Goal: Find specific page/section: Find specific page/section

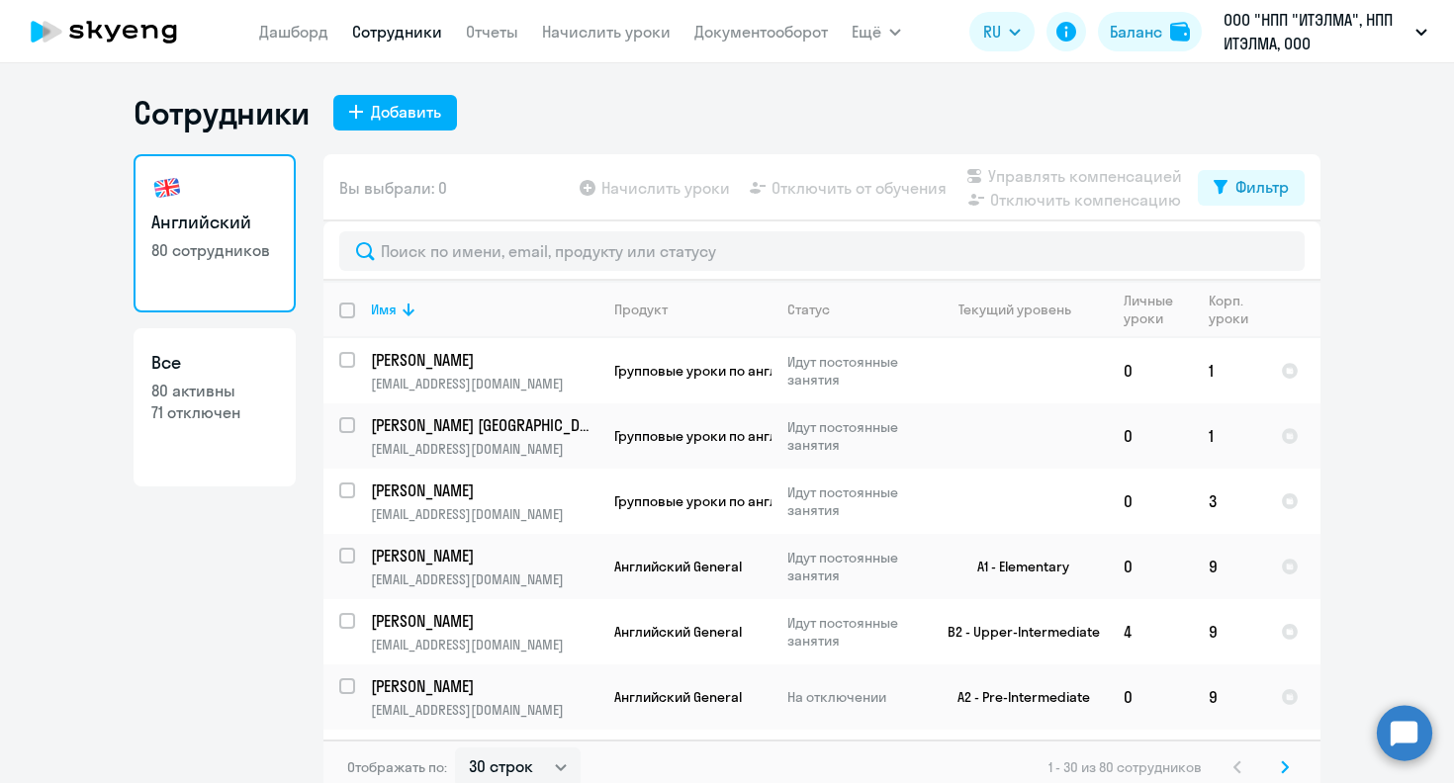
select select "30"
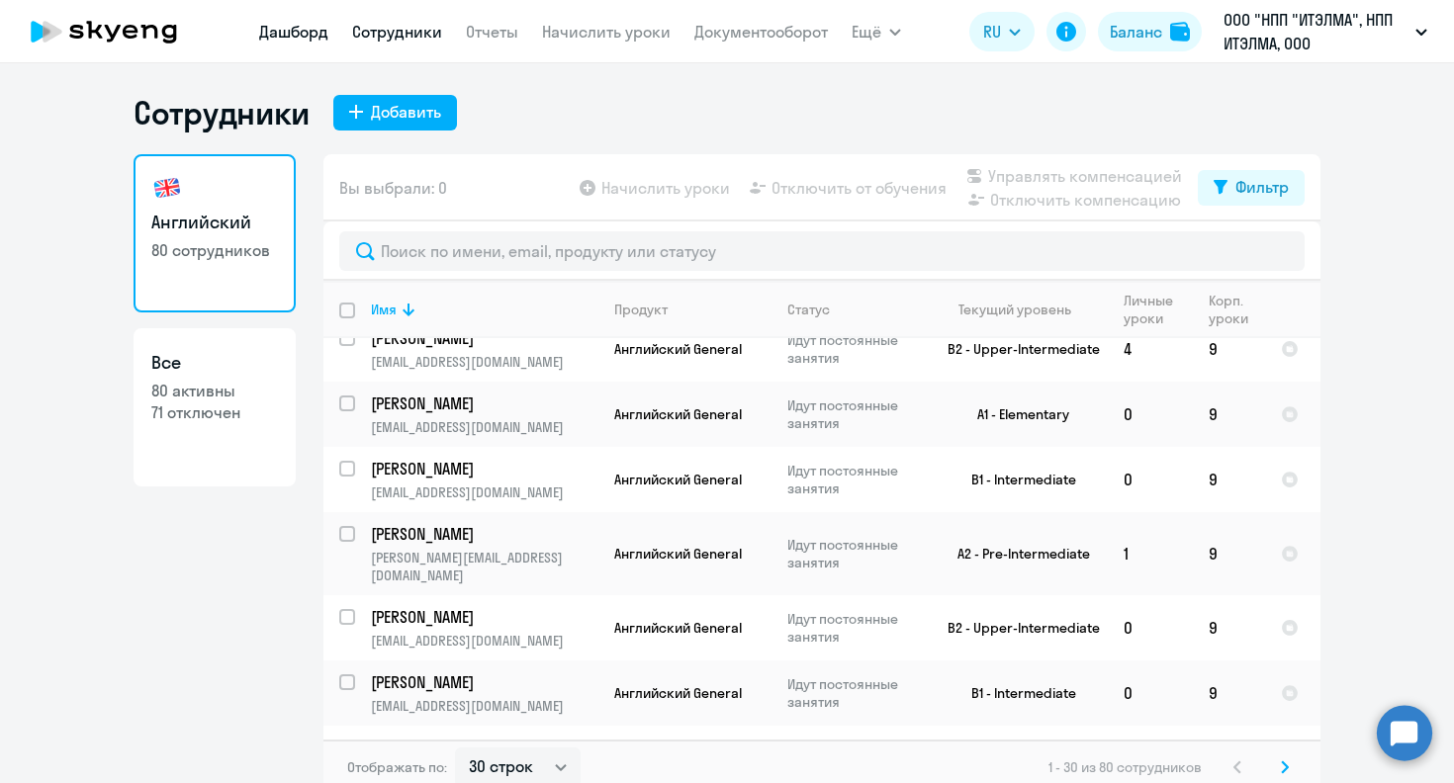
click at [294, 35] on link "Дашборд" at bounding box center [293, 32] width 69 height 20
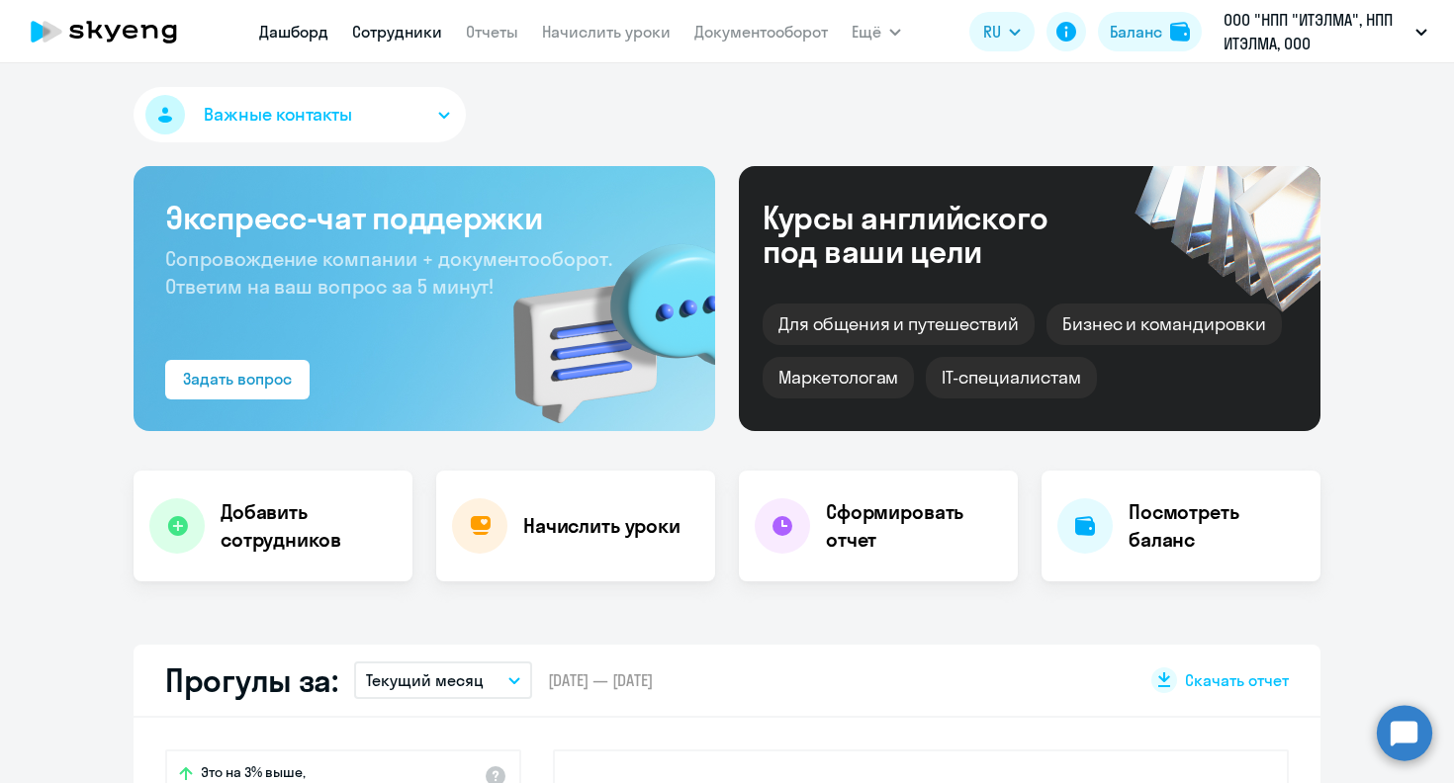
click at [402, 33] on link "Сотрудники" at bounding box center [397, 32] width 90 height 20
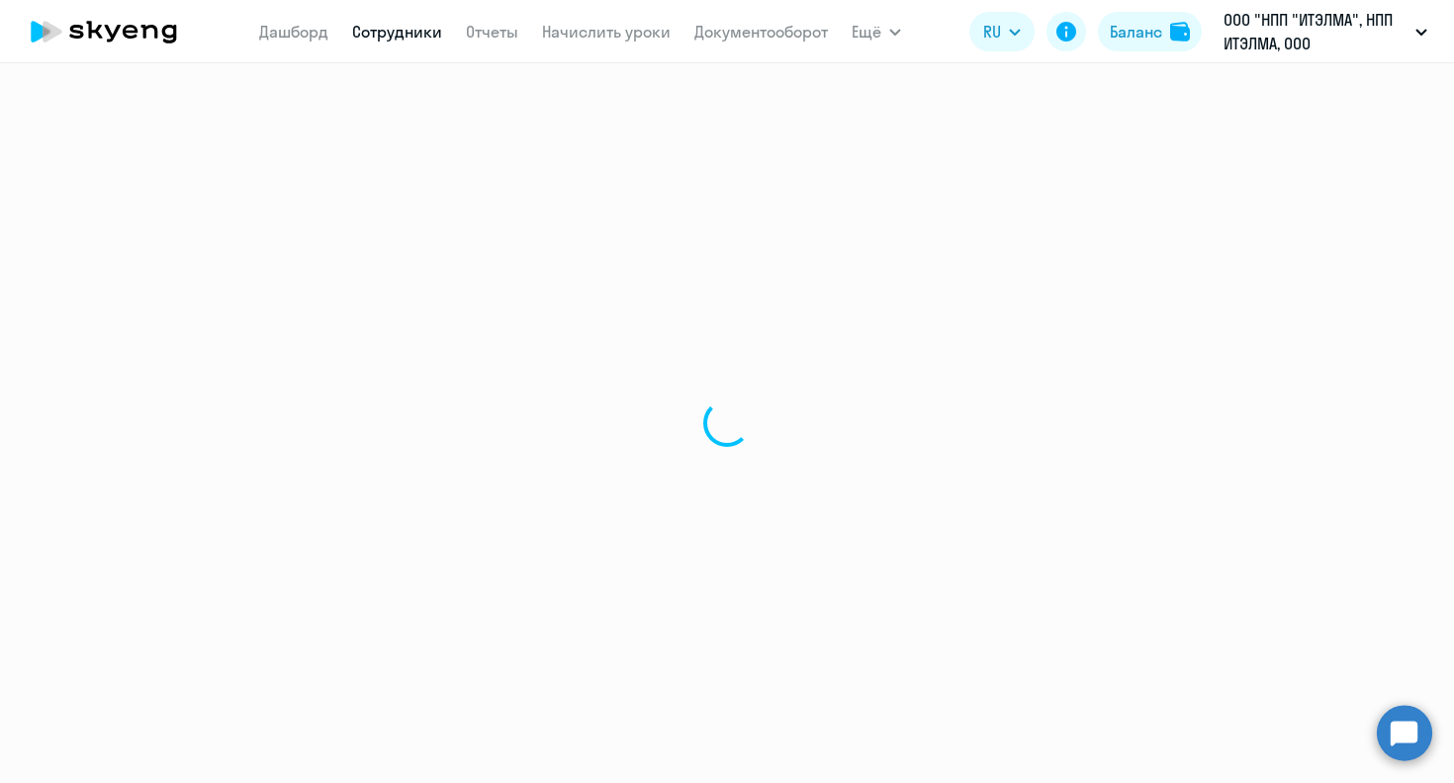
select select "30"
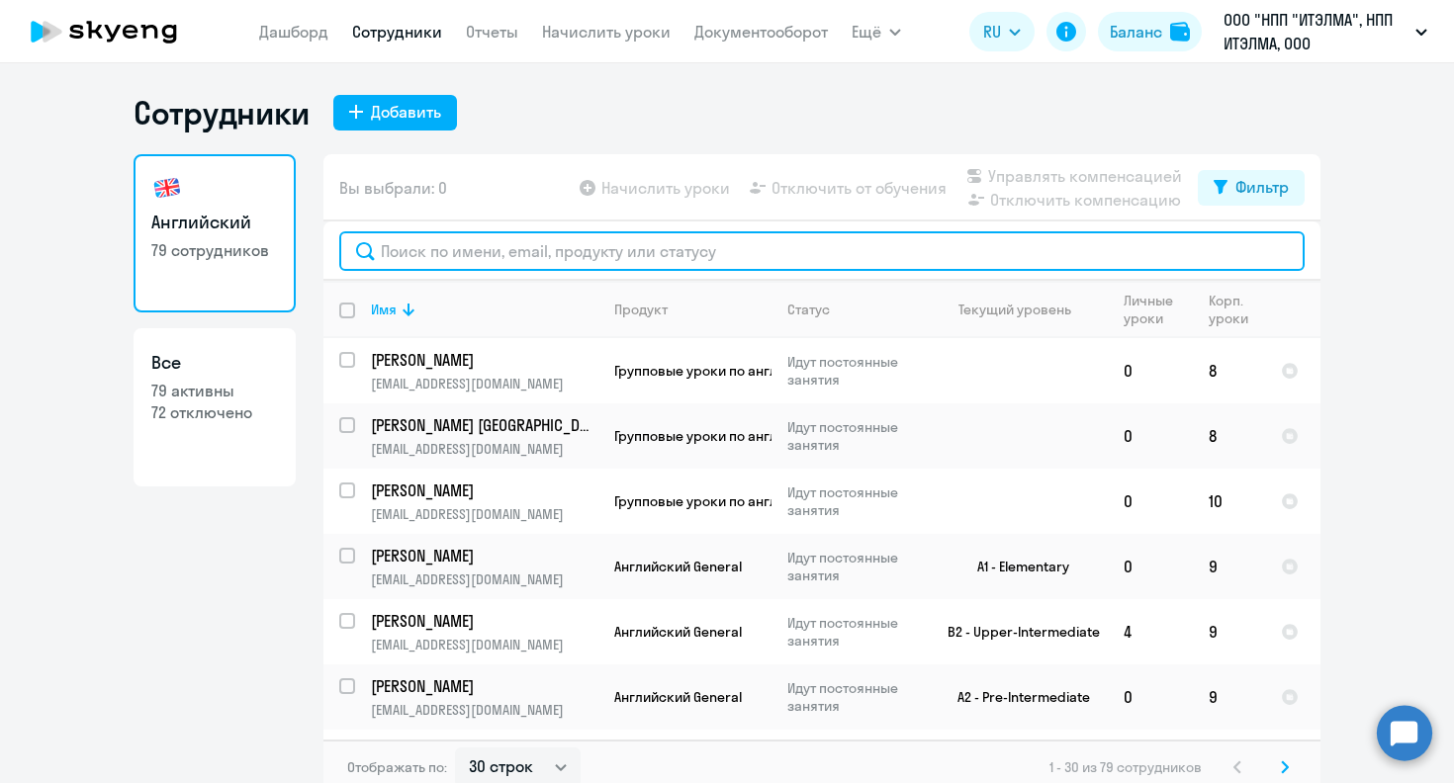
click at [499, 258] on input "text" at bounding box center [821, 251] width 965 height 40
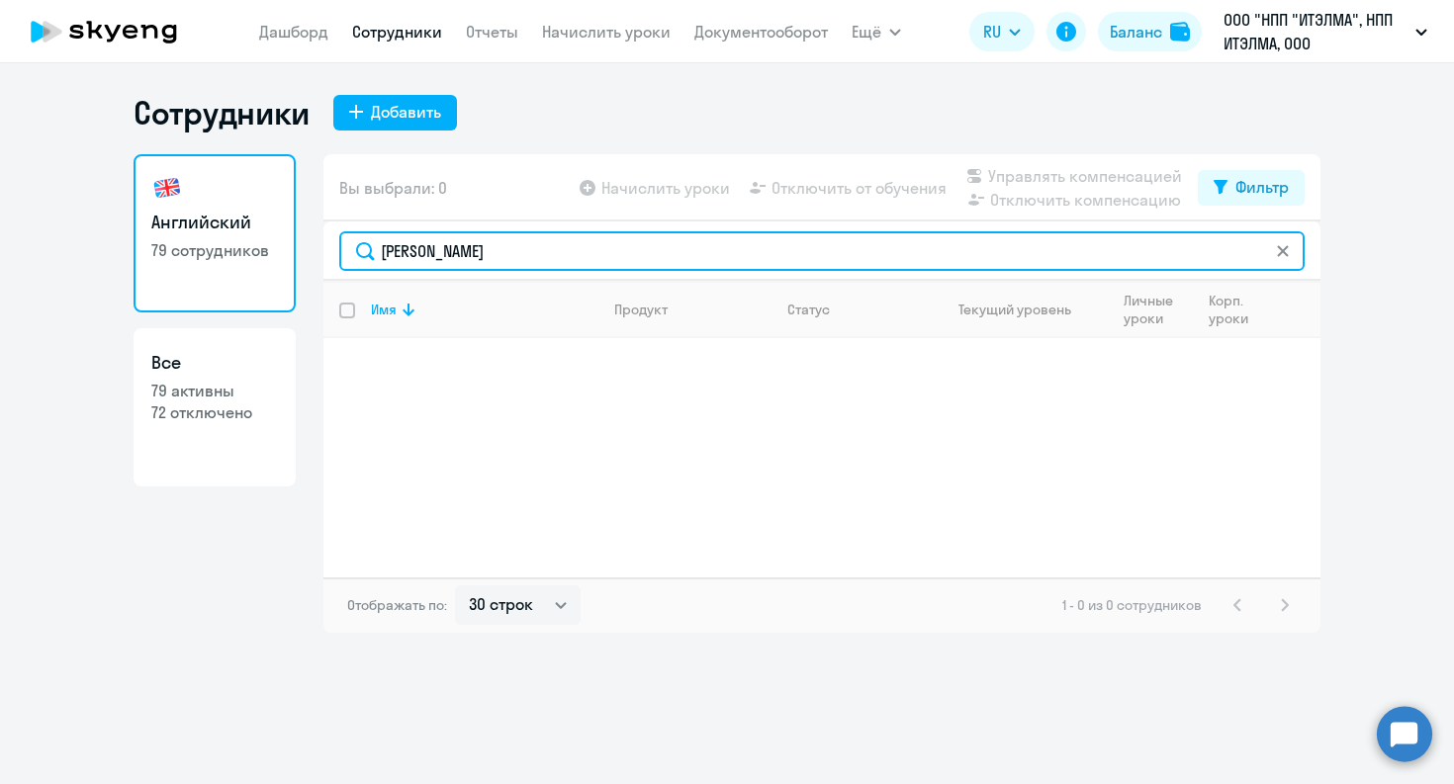
type input "[PERSON_NAME]"
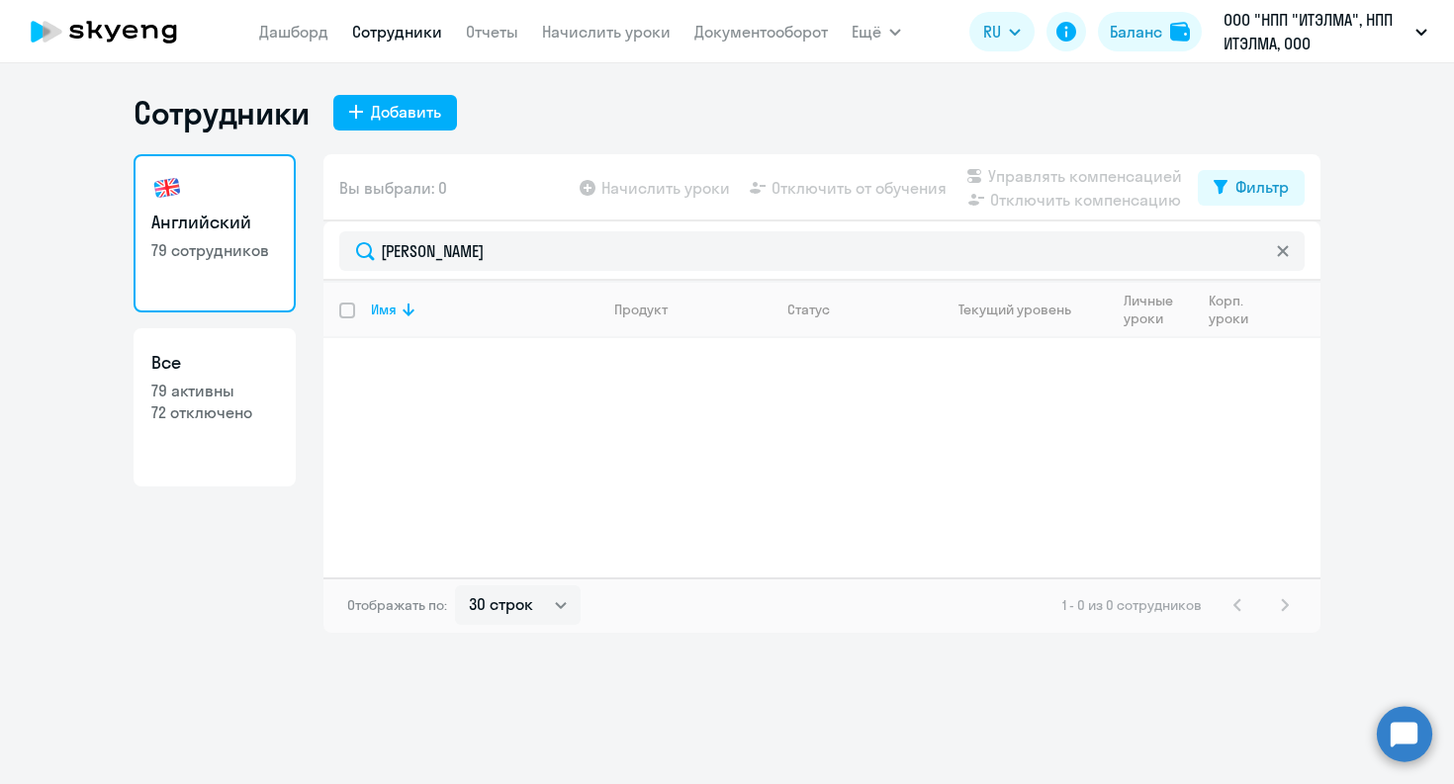
click at [279, 42] on app-menu-item-link "Дашборд" at bounding box center [293, 32] width 69 height 25
click at [287, 23] on link "Дашборд" at bounding box center [293, 32] width 69 height 20
